Goal: Task Accomplishment & Management: Use online tool/utility

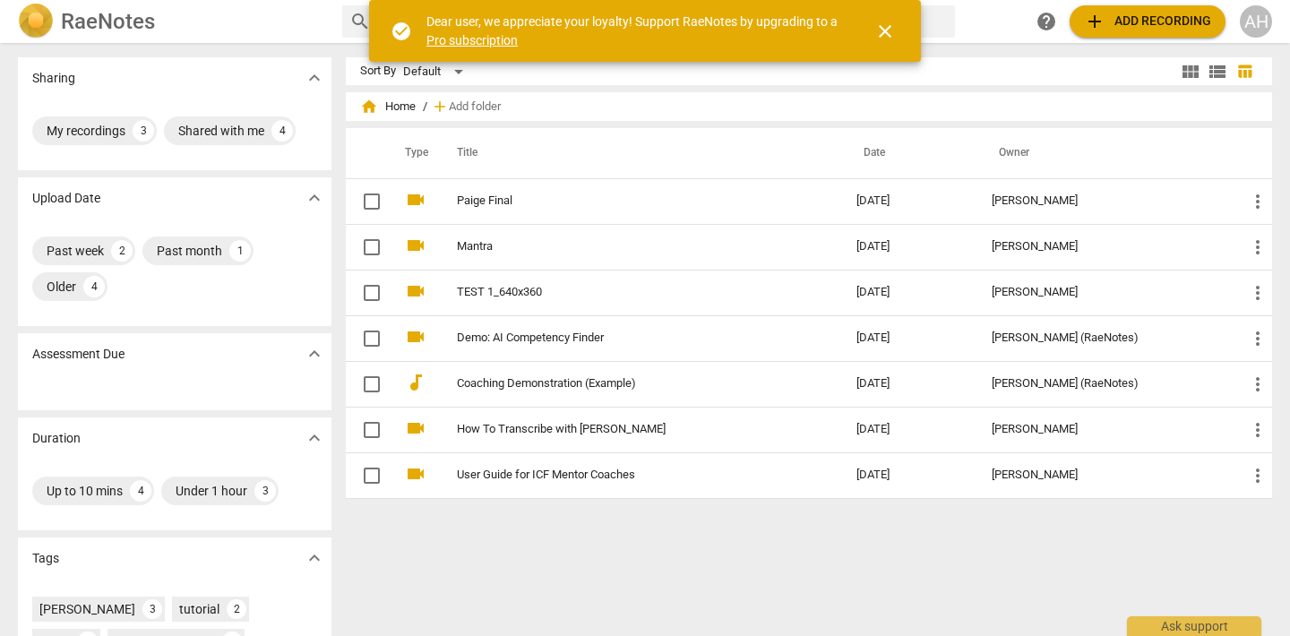
click at [1151, 31] on span "add Add recording" at bounding box center [1147, 22] width 127 height 22
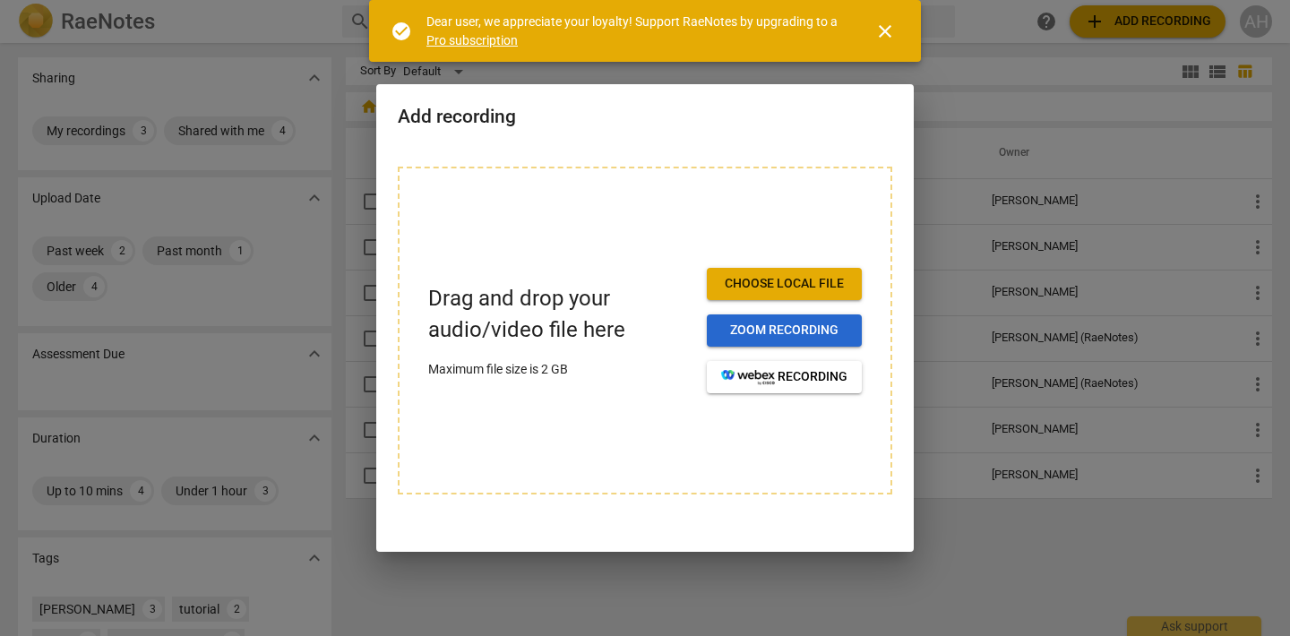
click at [779, 341] on button "Zoom recording" at bounding box center [784, 330] width 155 height 32
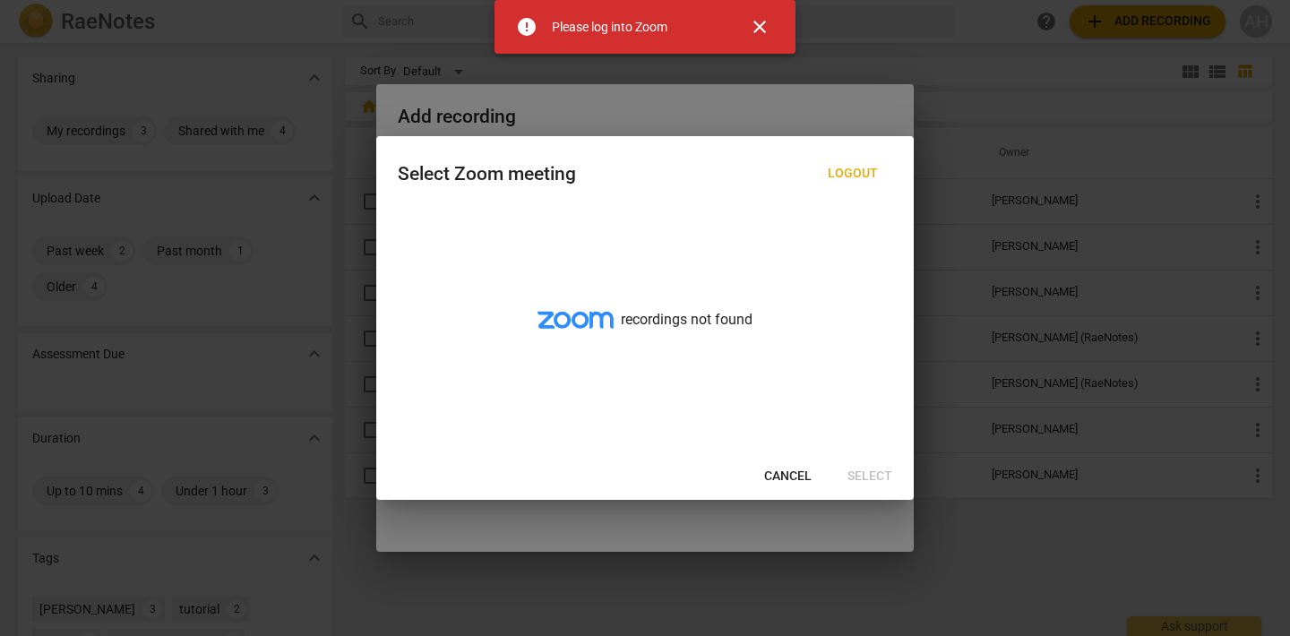
click at [778, 476] on span "Cancel" at bounding box center [787, 477] width 47 height 18
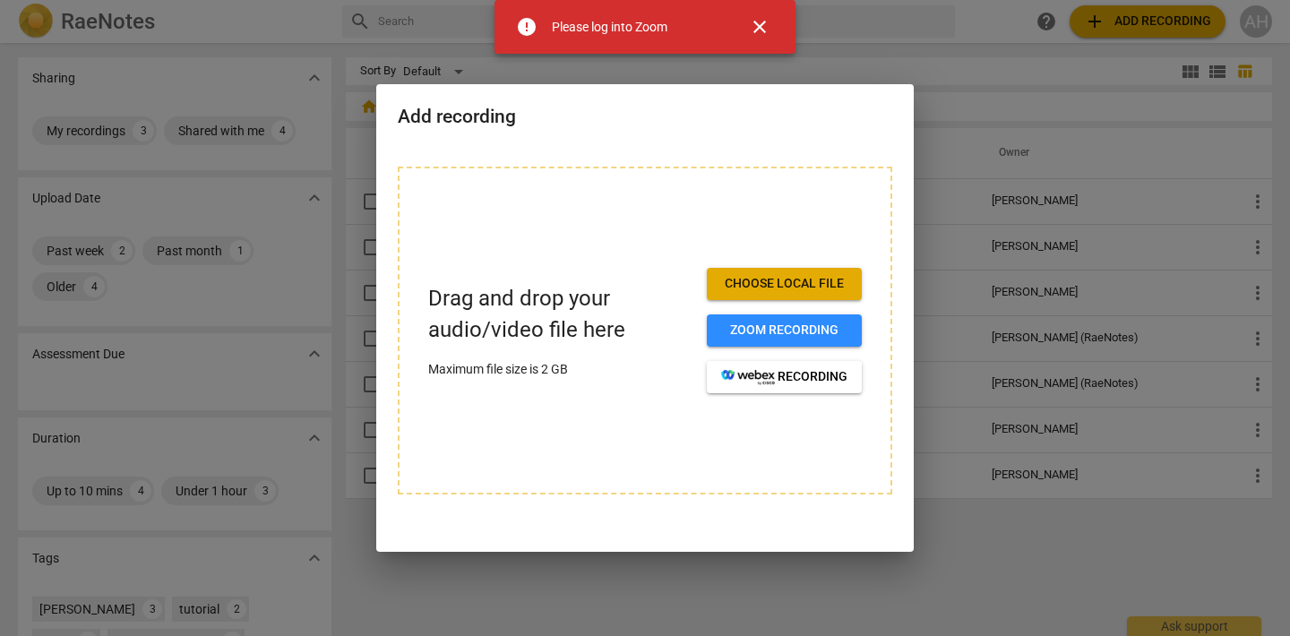
click at [779, 285] on span "Choose local file" at bounding box center [784, 284] width 126 height 18
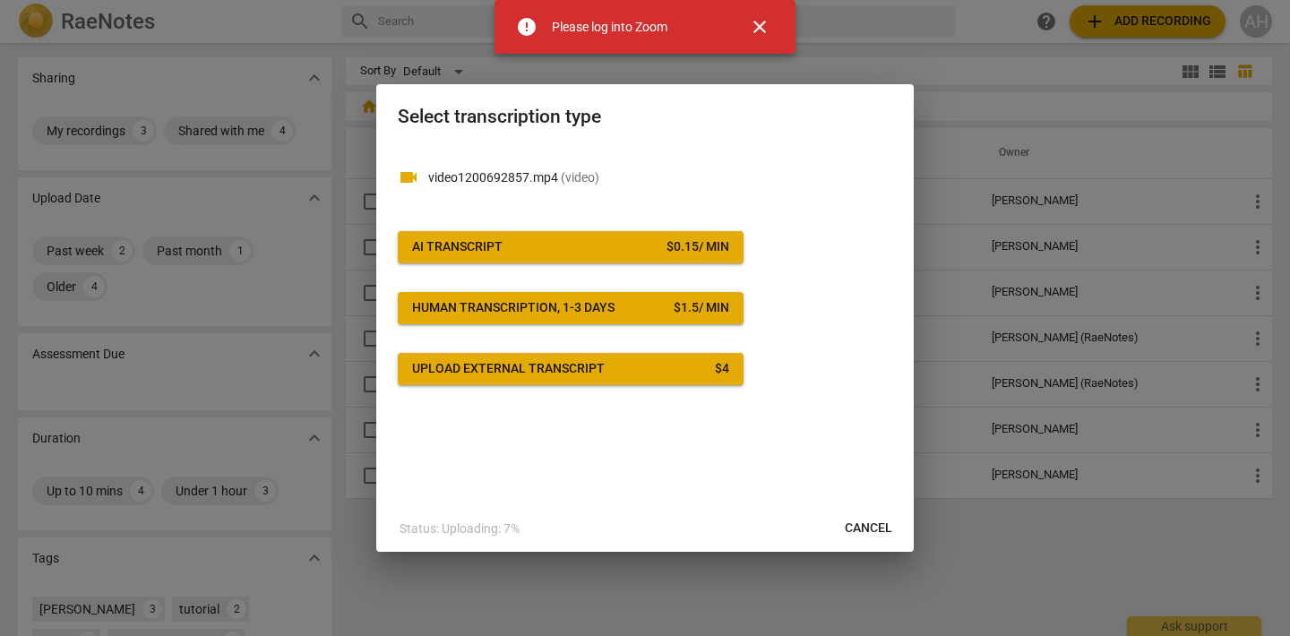
click at [547, 239] on span "AI Transcript $ 0.15 / min" at bounding box center [570, 247] width 317 height 18
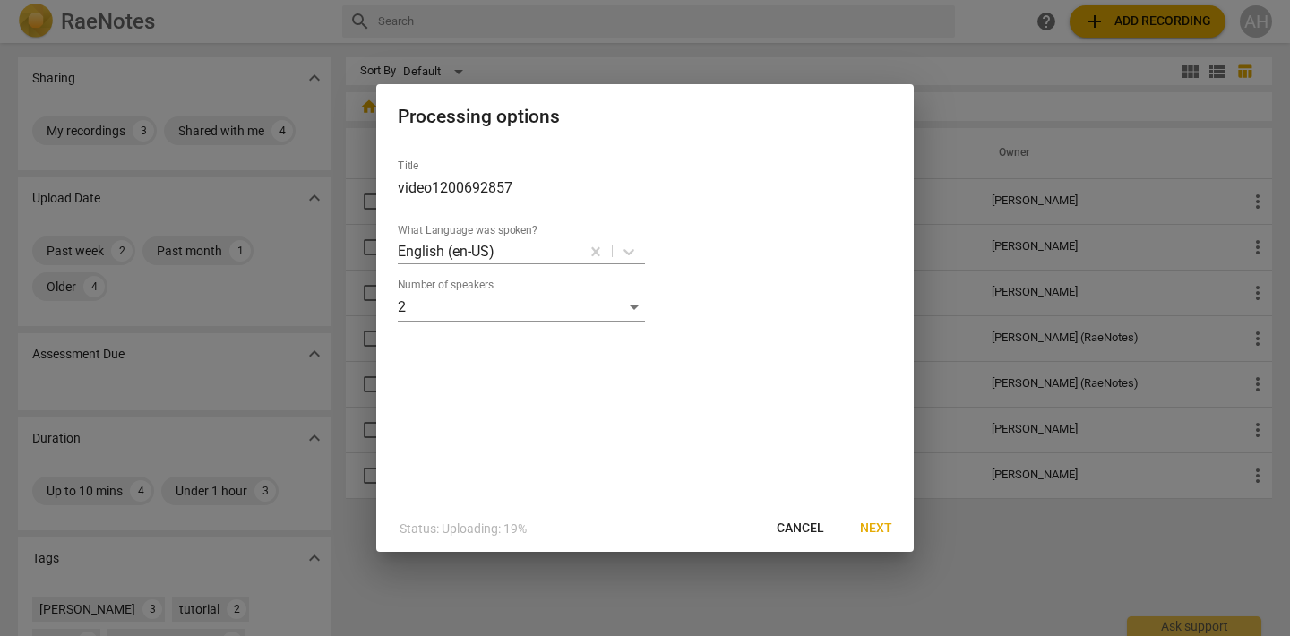
click at [876, 537] on span "Next" at bounding box center [876, 529] width 32 height 18
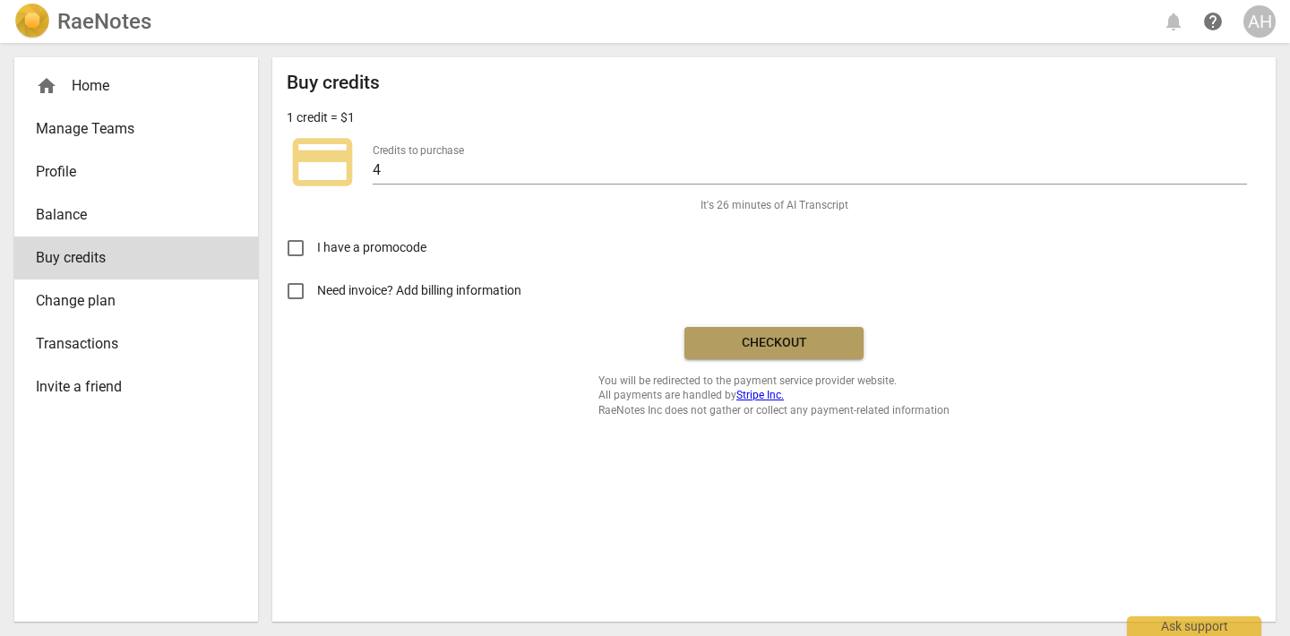
click at [802, 334] on span "Checkout" at bounding box center [774, 343] width 151 height 18
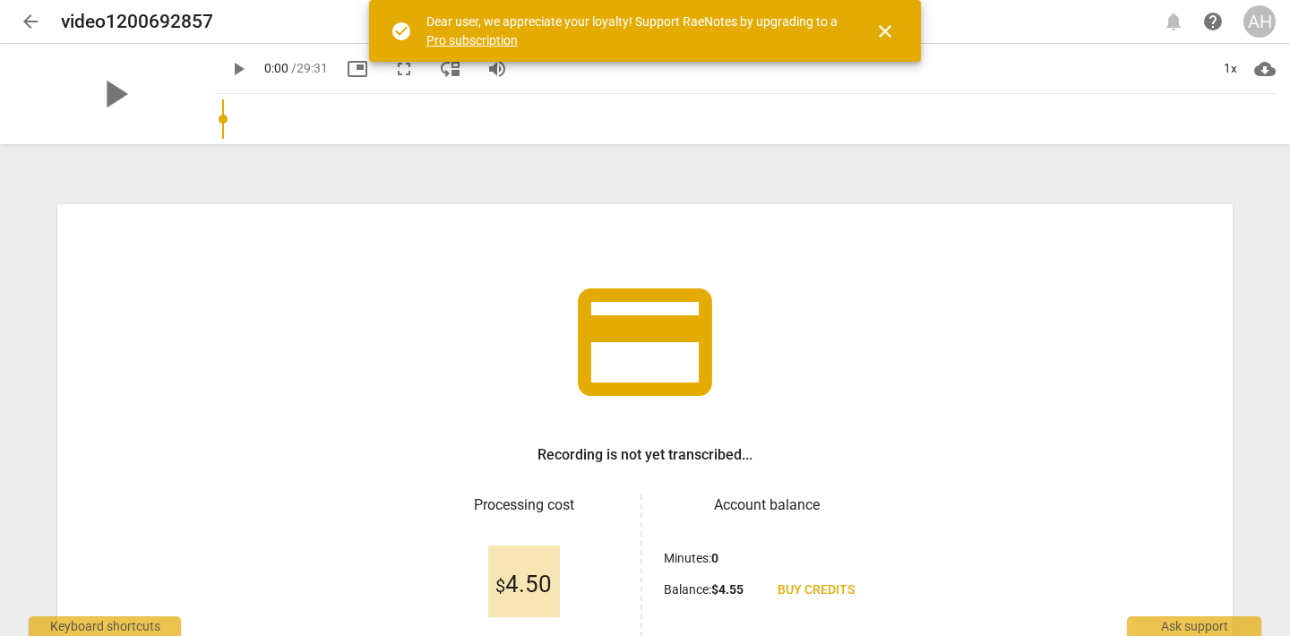
click at [896, 31] on span "close" at bounding box center [885, 32] width 43 height 22
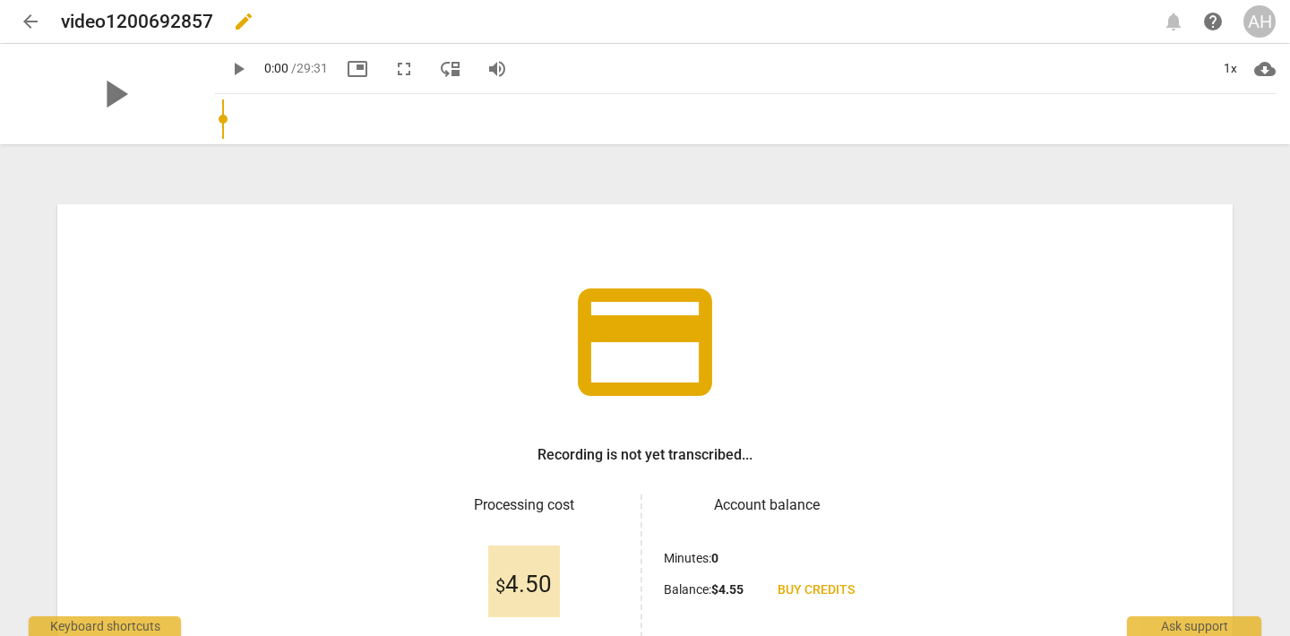
click at [126, 22] on h2 "video1200692857" at bounding box center [137, 22] width 152 height 22
click at [241, 22] on span "edit" at bounding box center [244, 22] width 22 height 22
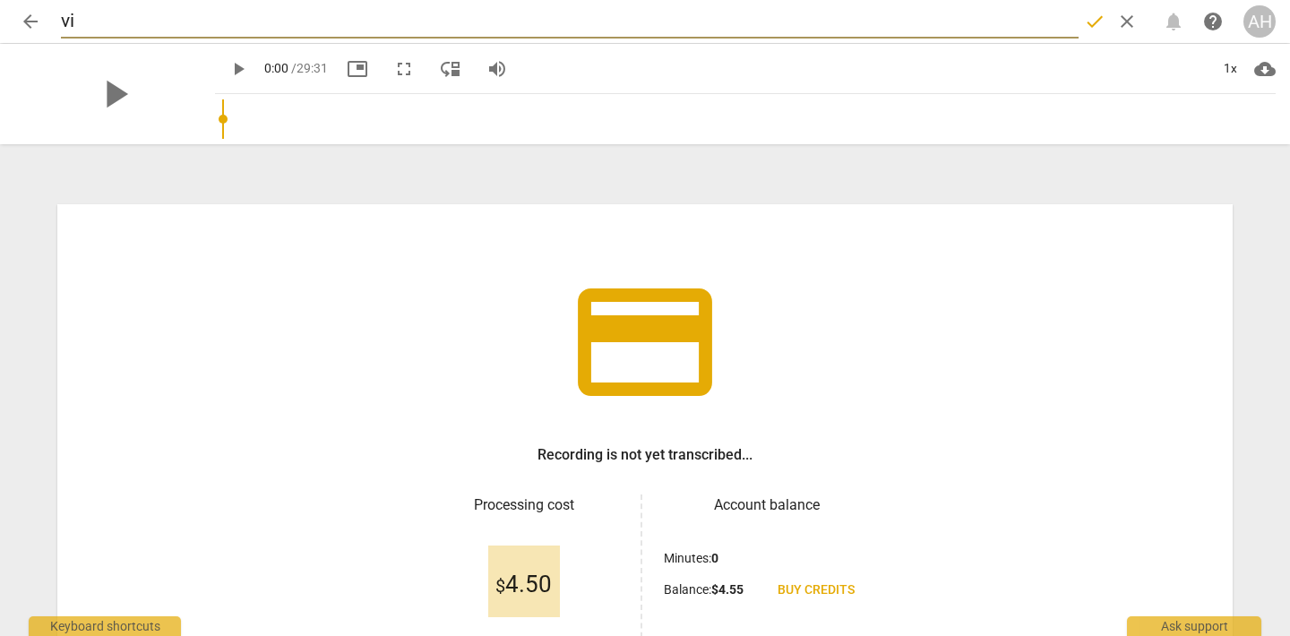
type input "v"
type input "Brie 3"
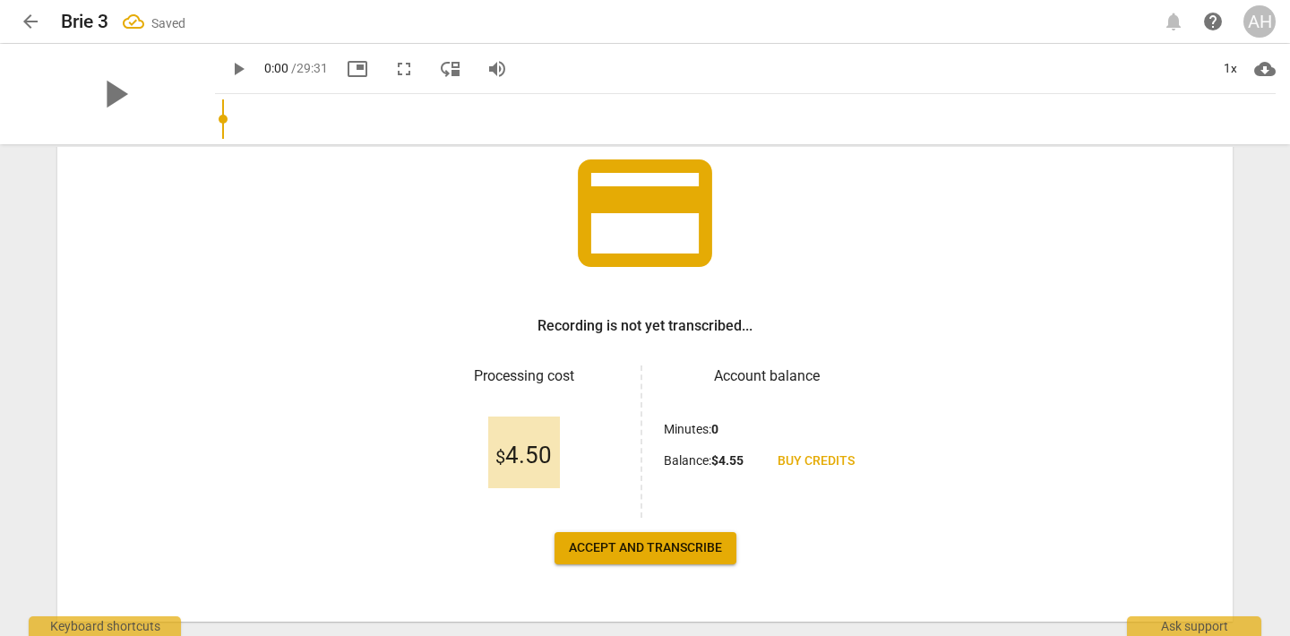
scroll to position [172, 0]
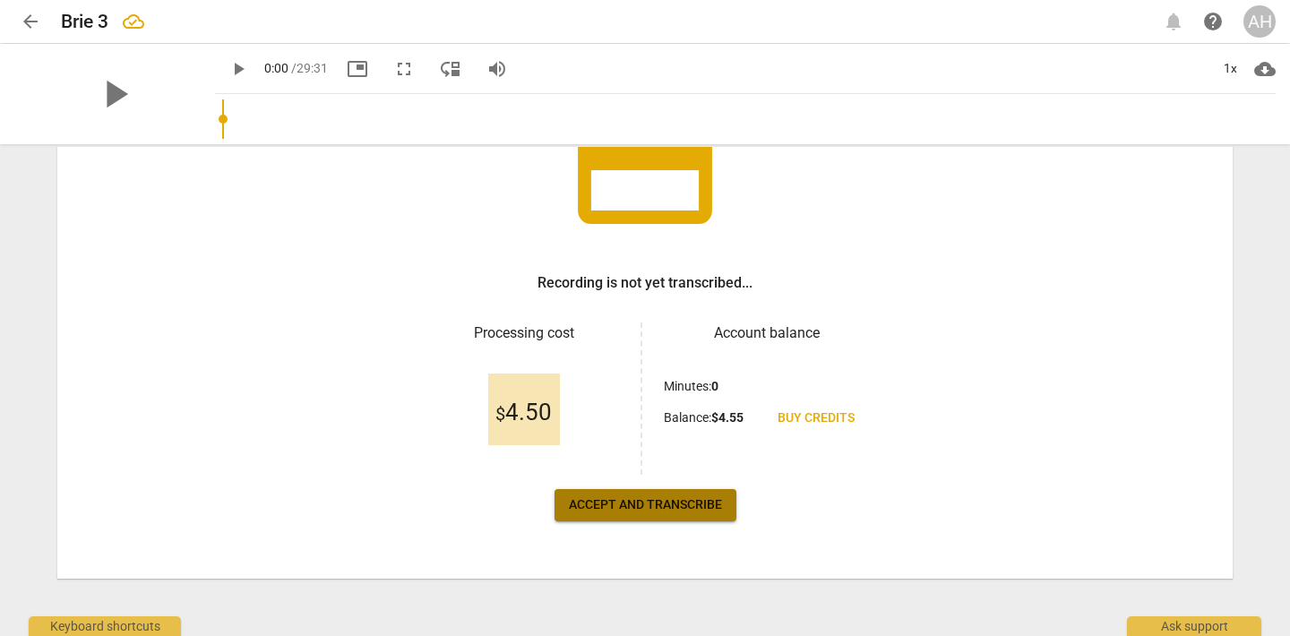
click at [607, 497] on span "Accept and transcribe" at bounding box center [645, 505] width 153 height 18
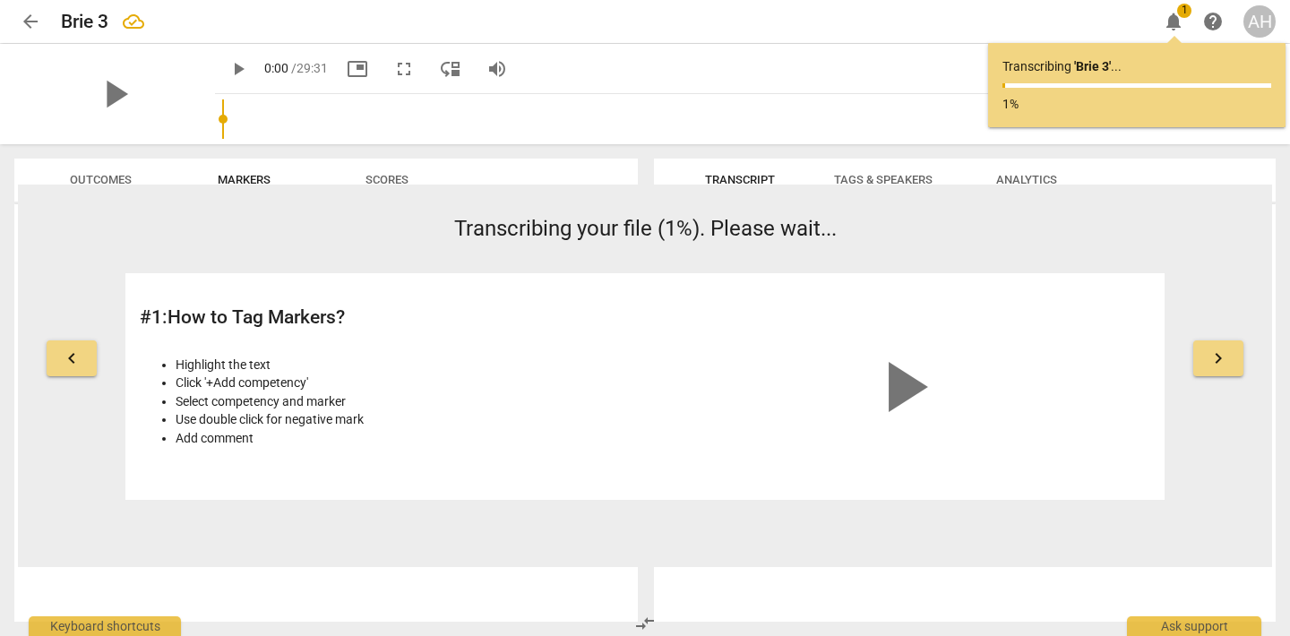
click at [396, 161] on button "Scores" at bounding box center [386, 180] width 143 height 43
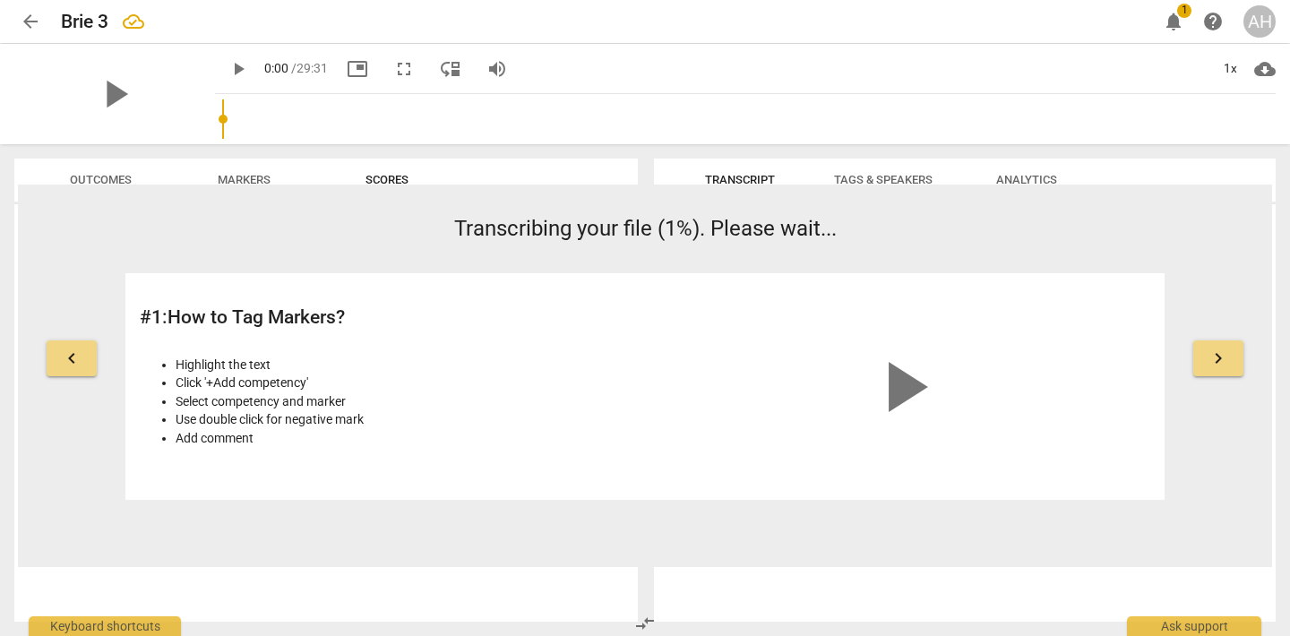
click at [390, 177] on span "Scores" at bounding box center [387, 179] width 43 height 13
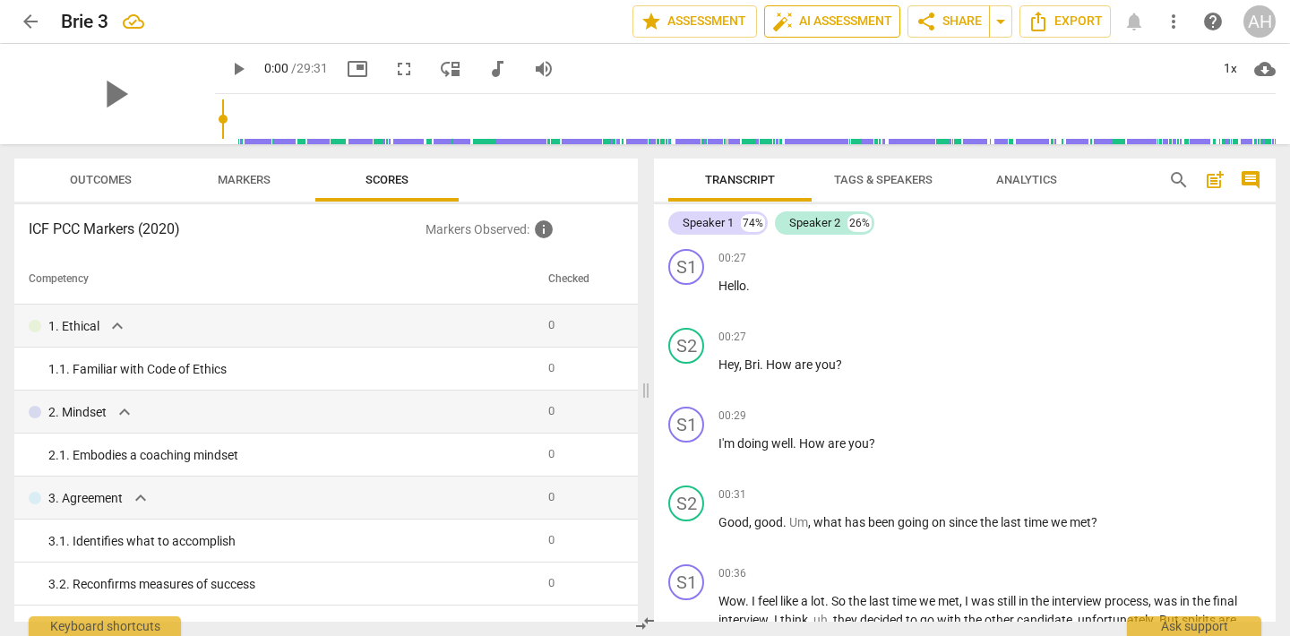
click at [840, 29] on span "auto_fix_high AI Assessment" at bounding box center [832, 22] width 120 height 22
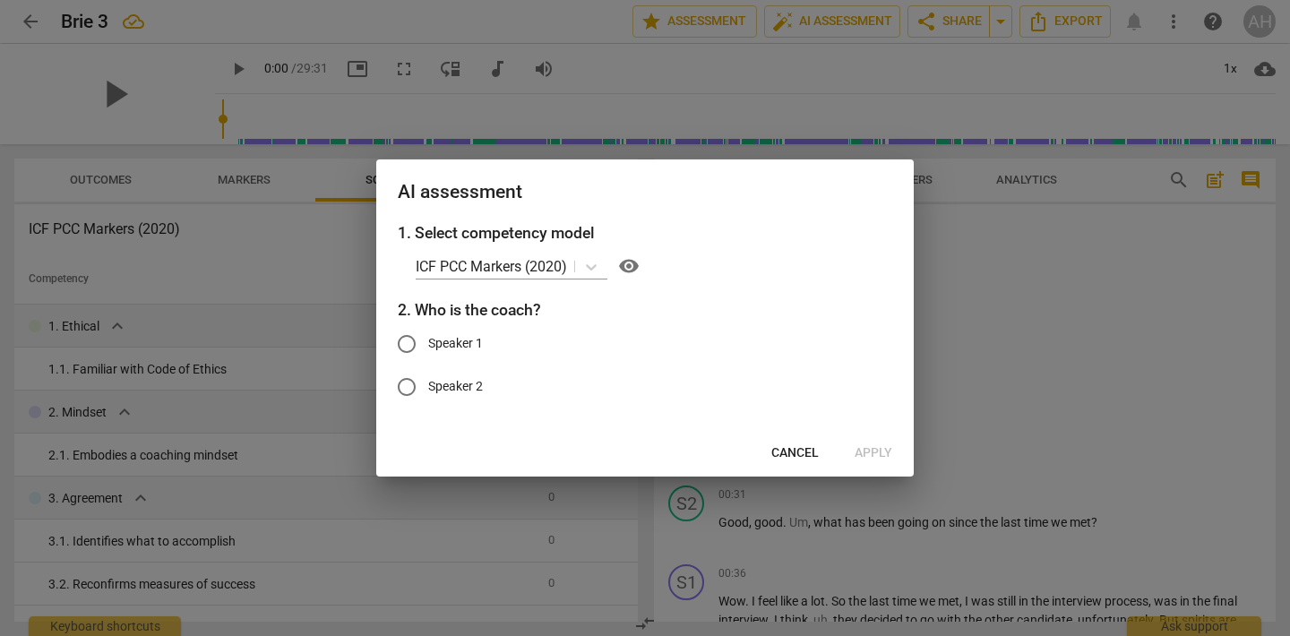
click at [1092, 376] on div at bounding box center [645, 318] width 1290 height 636
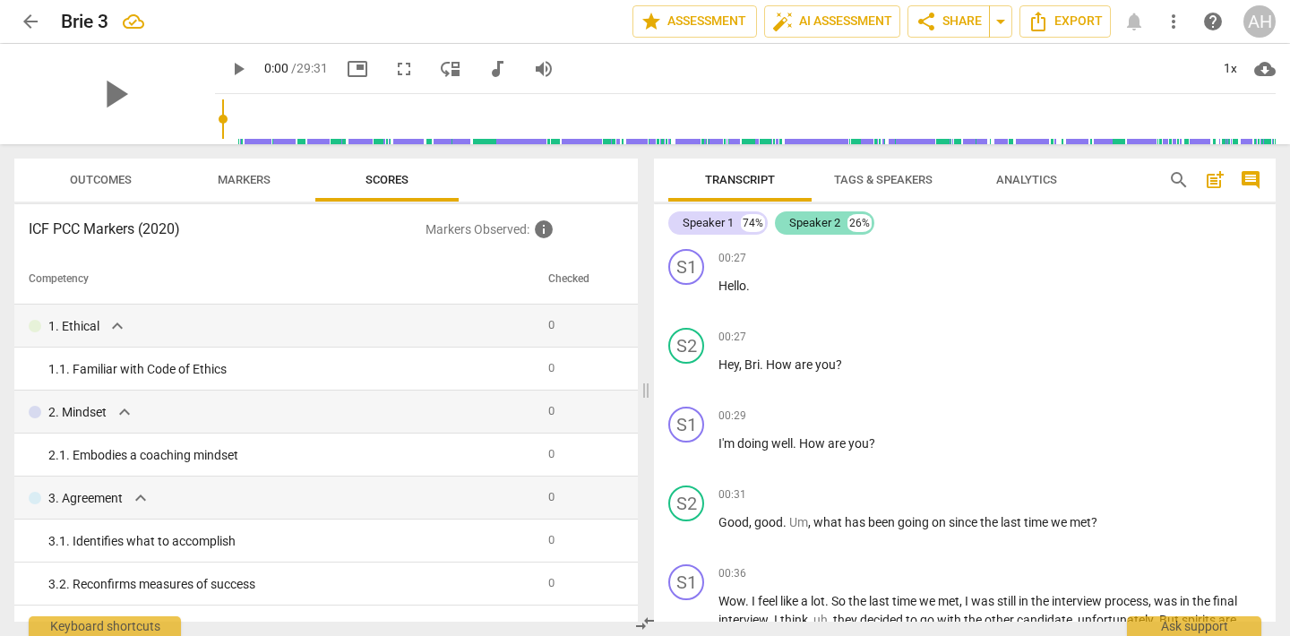
click at [817, 224] on div "Speaker 2" at bounding box center [814, 223] width 51 height 18
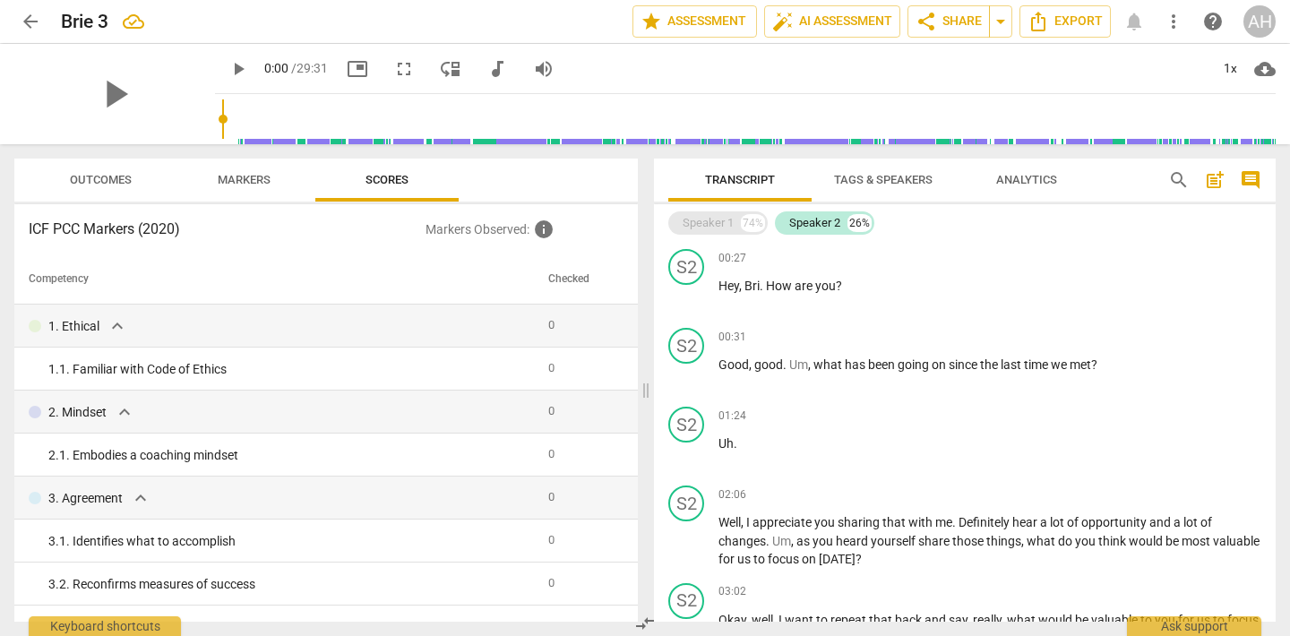
click at [718, 223] on div "Speaker 1" at bounding box center [708, 223] width 51 height 18
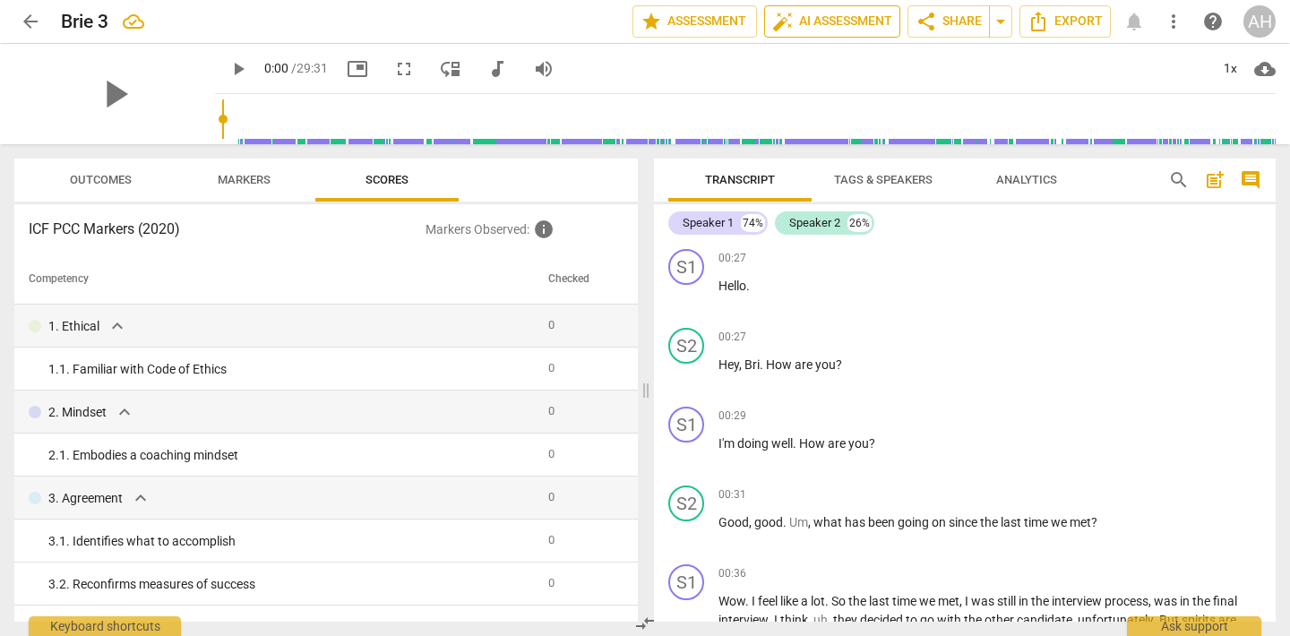
click at [825, 22] on span "auto_fix_high AI Assessment" at bounding box center [832, 22] width 120 height 22
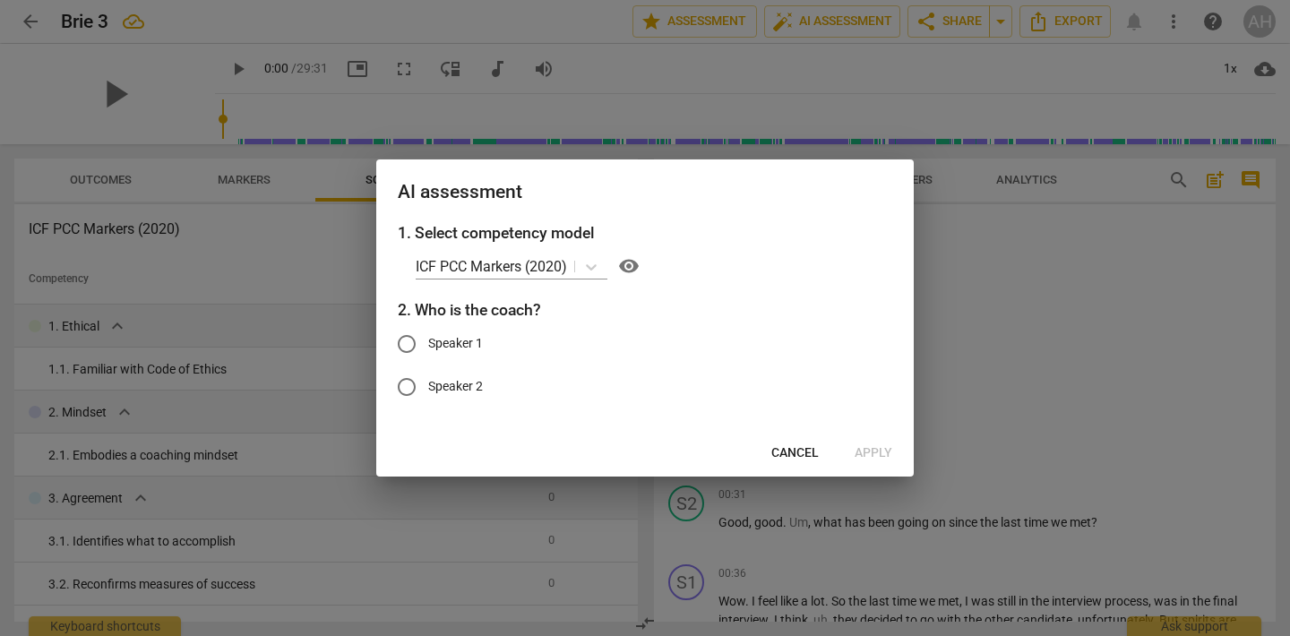
click at [410, 399] on input "Speaker 2" at bounding box center [406, 387] width 43 height 43
radio input "true"
click at [880, 454] on span "Apply" at bounding box center [874, 453] width 38 height 18
